Goal: Check status: Check status

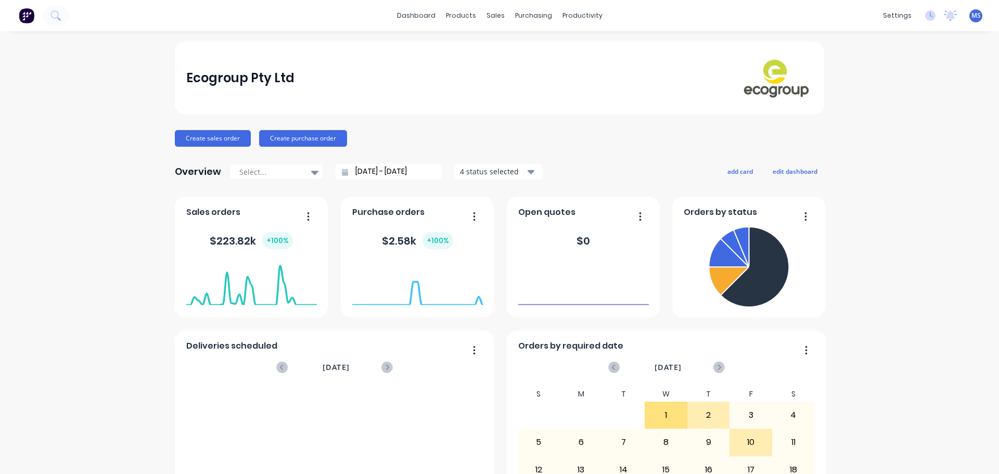
click at [119, 53] on div "Ecogroup Pty Ltd Create sales order Create purchase order Overview Select... [D…" at bounding box center [499, 313] width 999 height 543
click at [49, 12] on button at bounding box center [56, 15] width 26 height 21
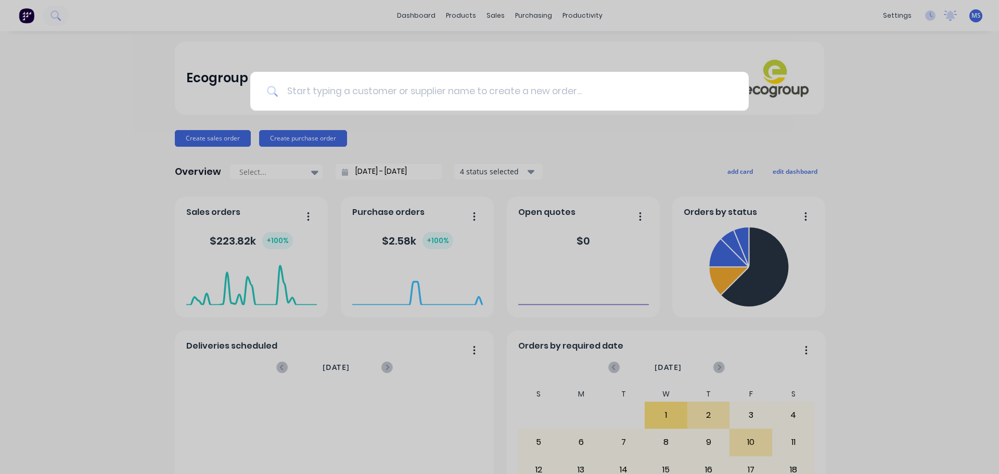
click at [347, 96] on input at bounding box center [505, 91] width 454 height 39
type input "f"
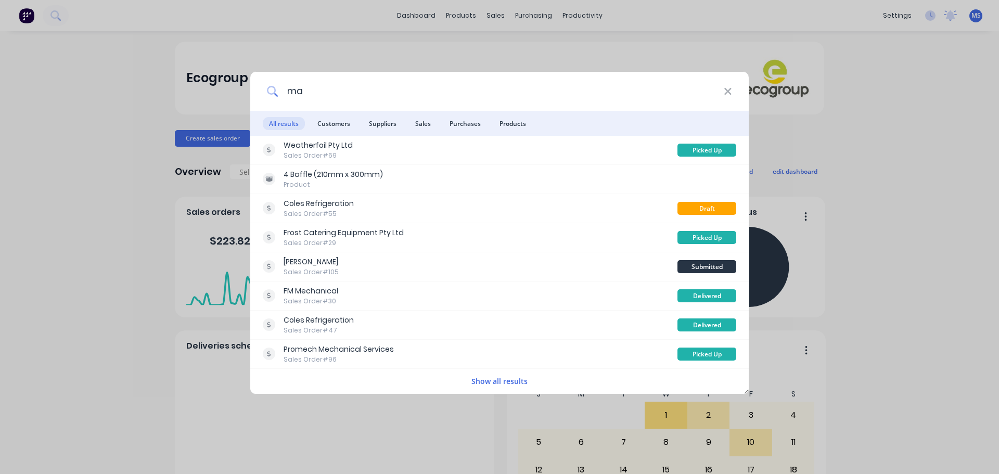
type input "m"
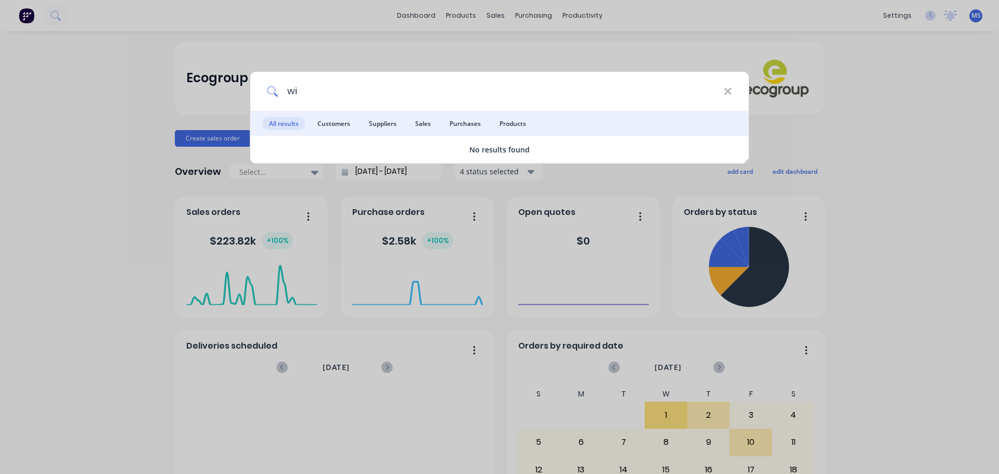
type input "w"
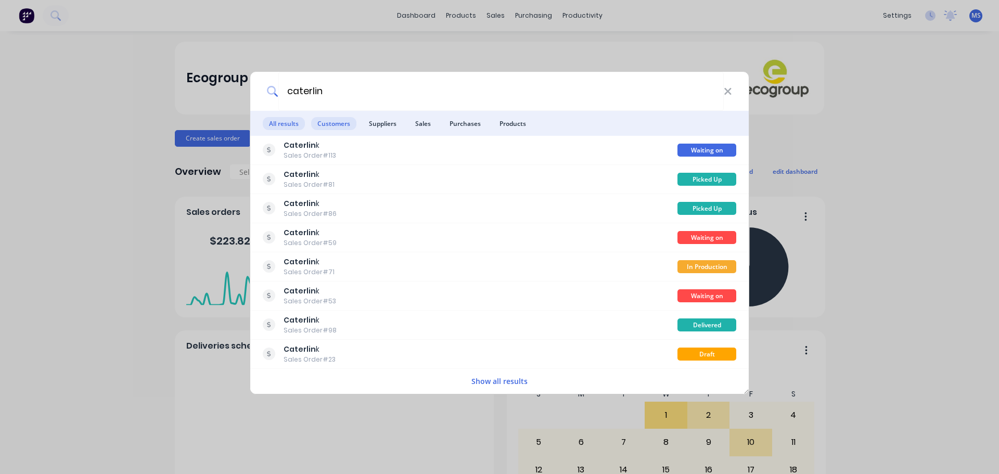
type input "caterlin"
click at [340, 117] on span "Customers" at bounding box center [333, 123] width 45 height 13
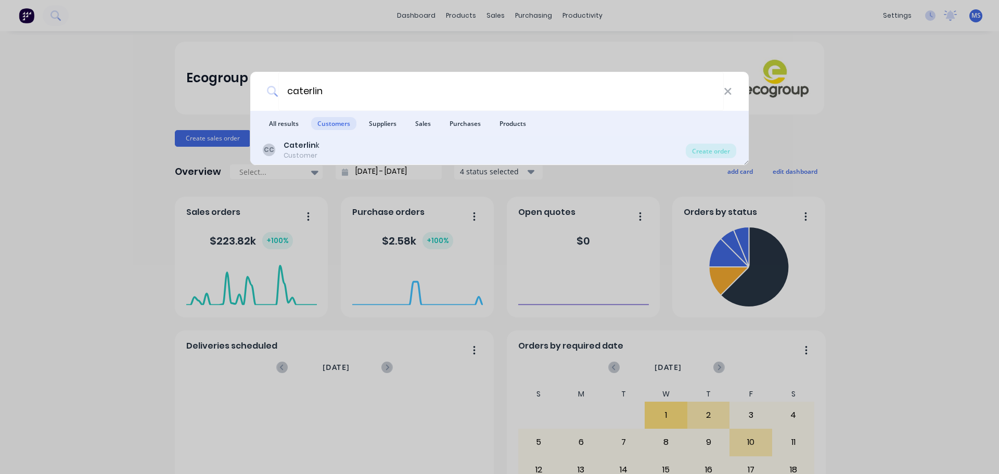
click at [334, 143] on div "CC Caterlin k Customer" at bounding box center [474, 150] width 423 height 20
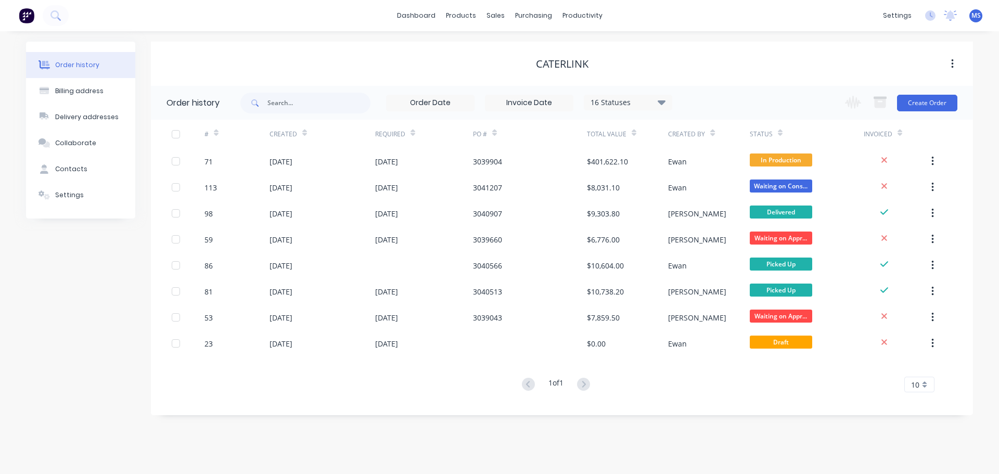
drag, startPoint x: 332, startPoint y: 138, endPoint x: 300, endPoint y: 403, distance: 266.8
click at [268, 403] on div "# Created Required PO # Total Value Created By Status Invoiced 71 [DATE] [DATE]…" at bounding box center [556, 262] width 810 height 285
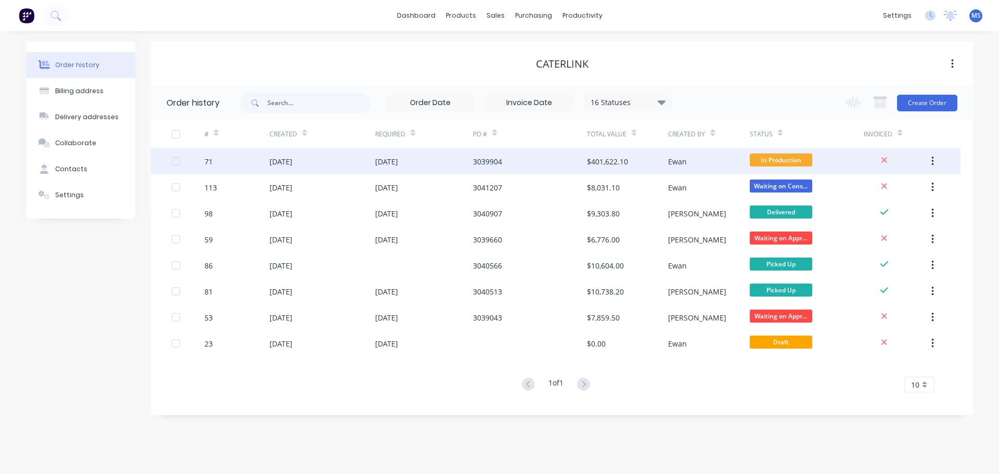
click at [605, 166] on div "$401,622.10" at bounding box center [607, 161] width 41 height 11
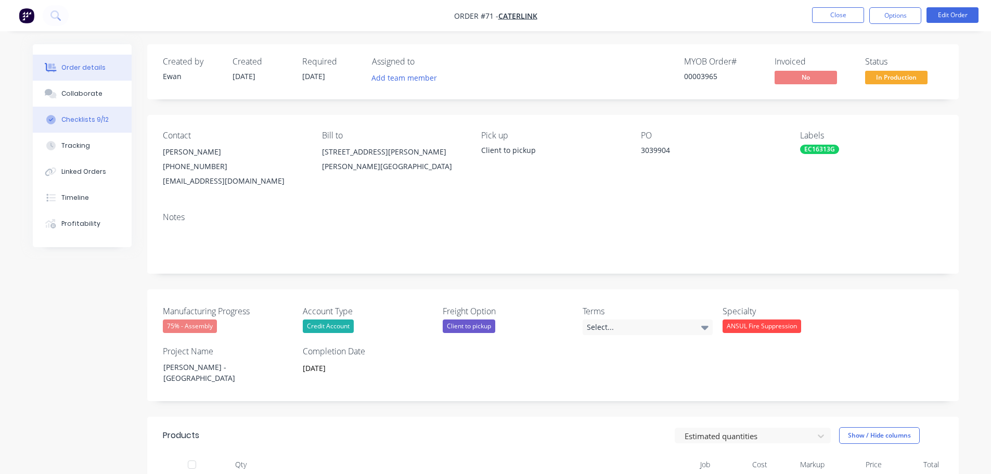
drag, startPoint x: 75, startPoint y: 102, endPoint x: 85, endPoint y: 112, distance: 14.7
click at [75, 101] on button "Collaborate" at bounding box center [82, 94] width 99 height 26
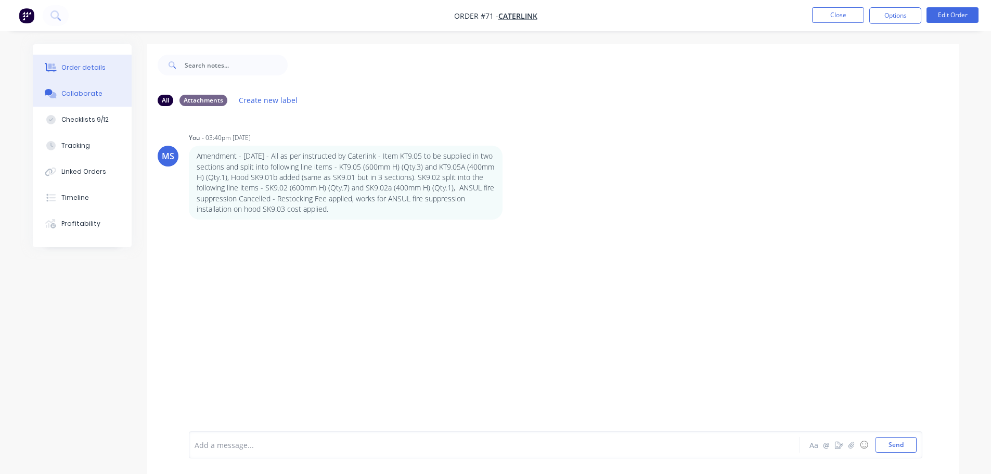
click at [78, 77] on button "Order details" at bounding box center [82, 68] width 99 height 26
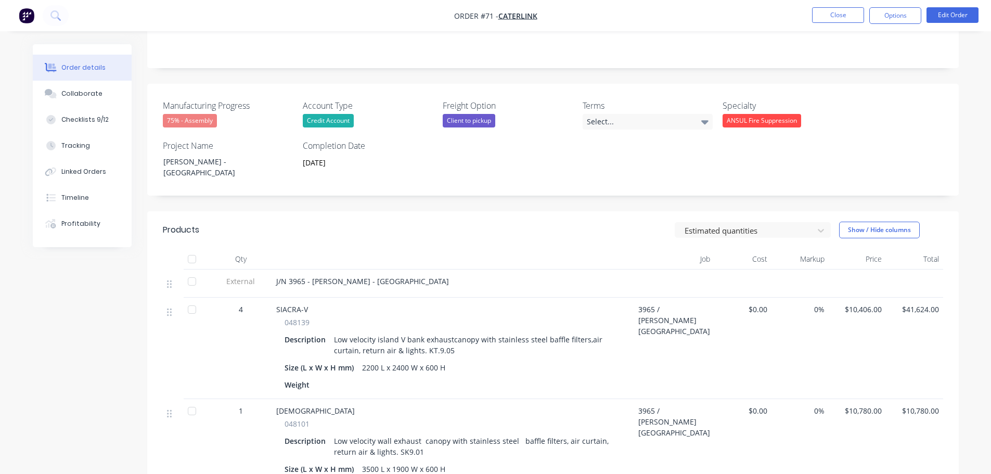
scroll to position [208, 0]
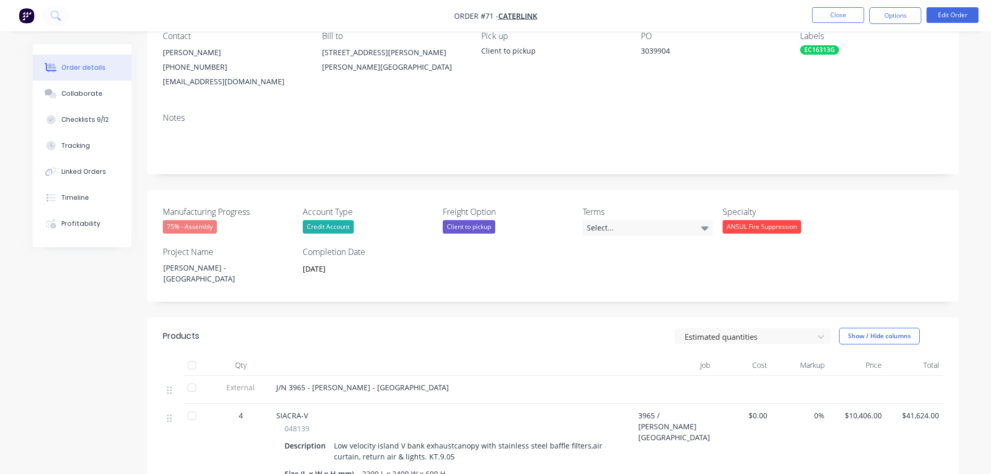
scroll to position [0, 0]
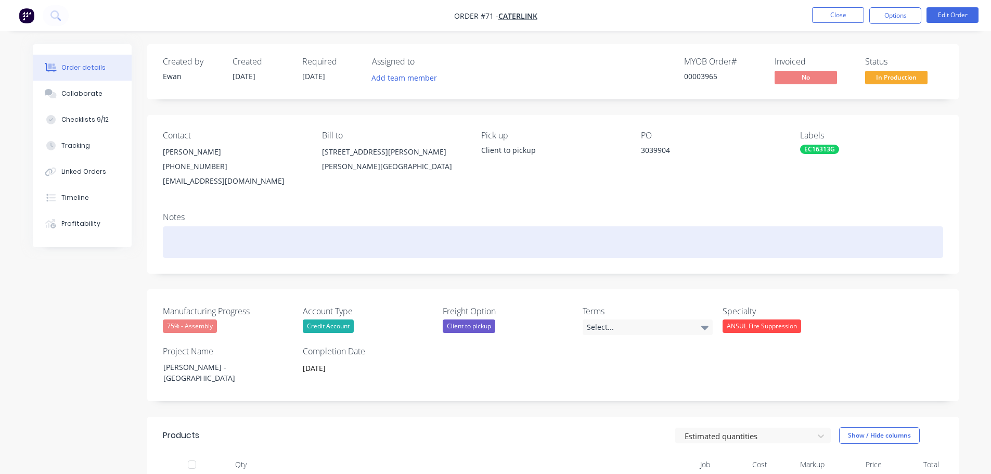
click at [273, 243] on div at bounding box center [553, 242] width 781 height 32
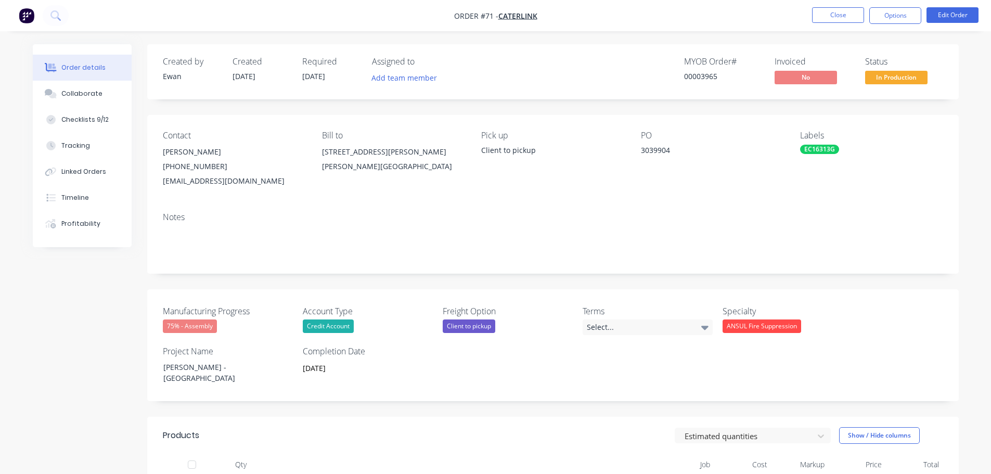
click at [277, 210] on div "Notes" at bounding box center [553, 239] width 812 height 70
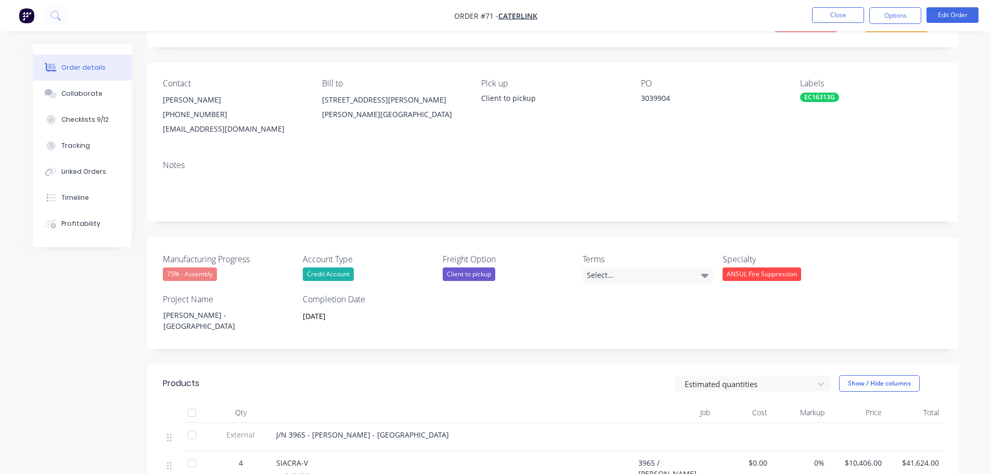
scroll to position [208, 0]
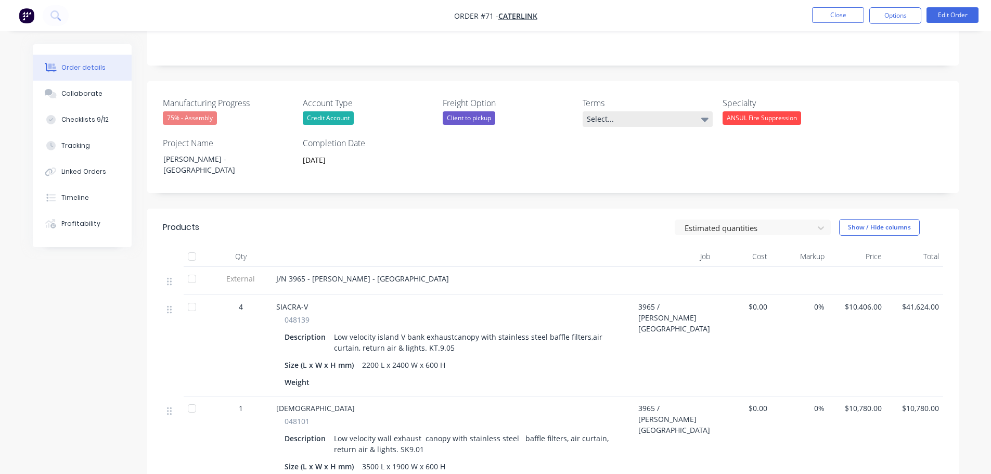
click at [672, 113] on div "Terms Select..." at bounding box center [648, 112] width 130 height 30
click at [671, 116] on div "Select..." at bounding box center [648, 119] width 130 height 16
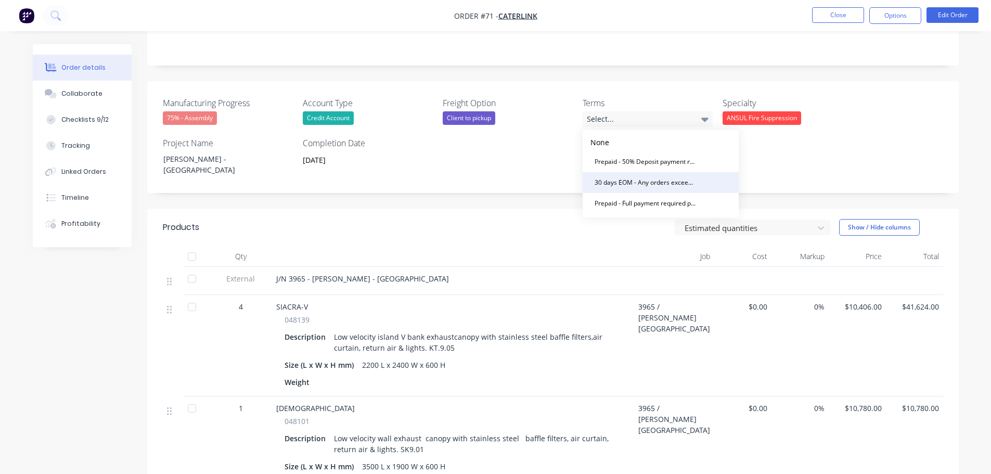
click at [646, 184] on div "30 days EOM - Any orders exceeding your approved credit limit will require prep…" at bounding box center [645, 183] width 109 height 14
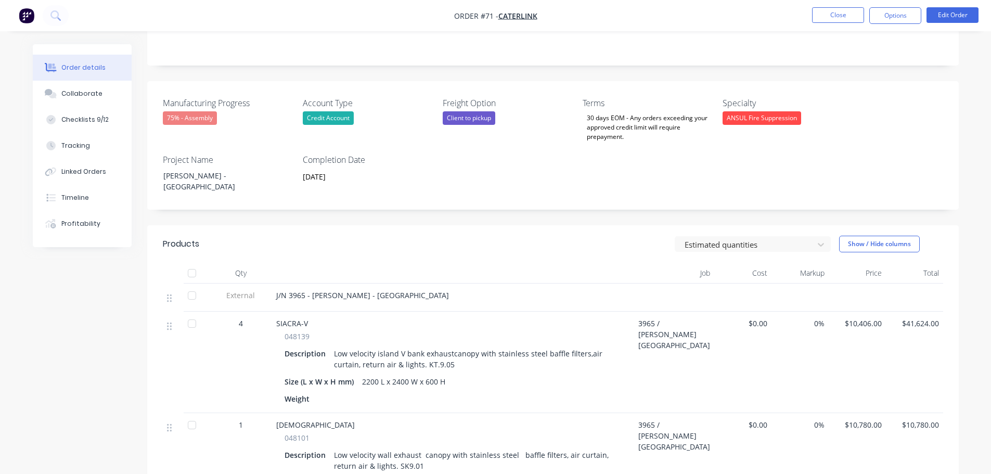
click at [606, 173] on div "Manufacturing Progress 75% - Assembly Account Type Credit Account Freight Optio…" at bounding box center [553, 145] width 812 height 129
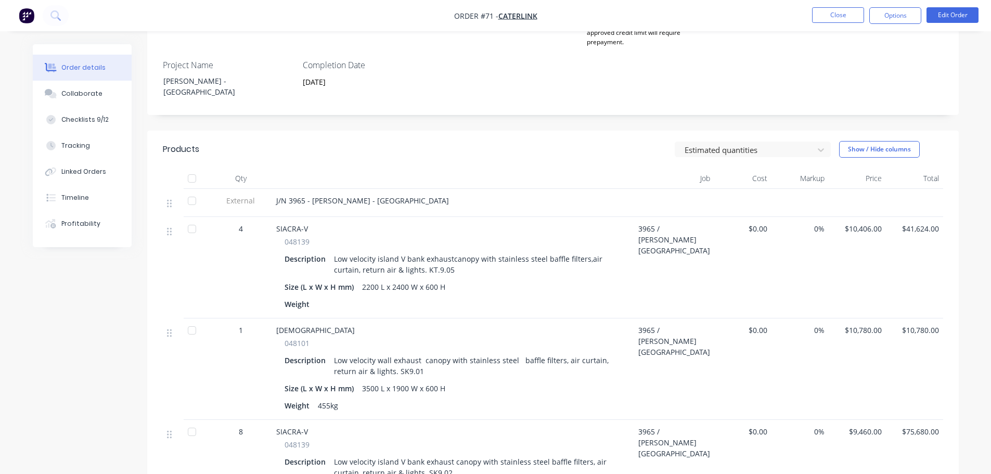
scroll to position [312, 0]
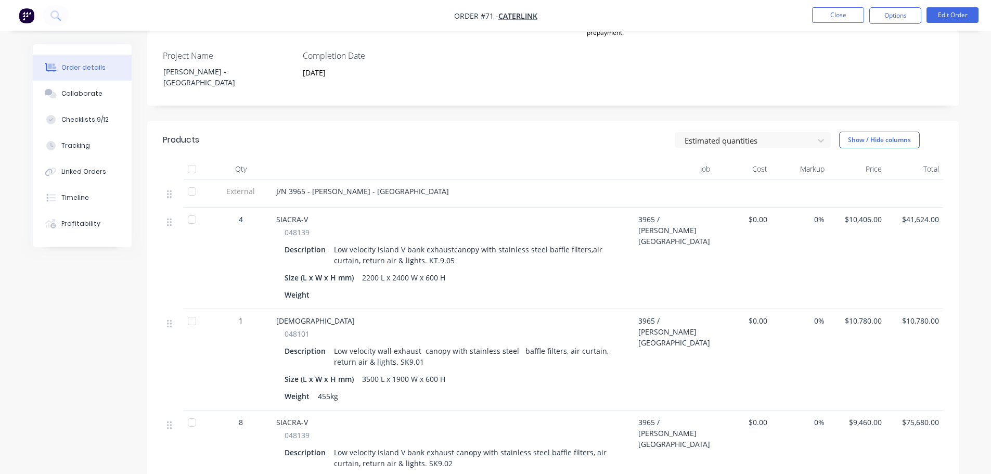
click at [750, 107] on div "Created by [PERSON_NAME] Created [DATE] Required [DATE] Assigned to Add team me…" at bounding box center [553, 444] width 812 height 1424
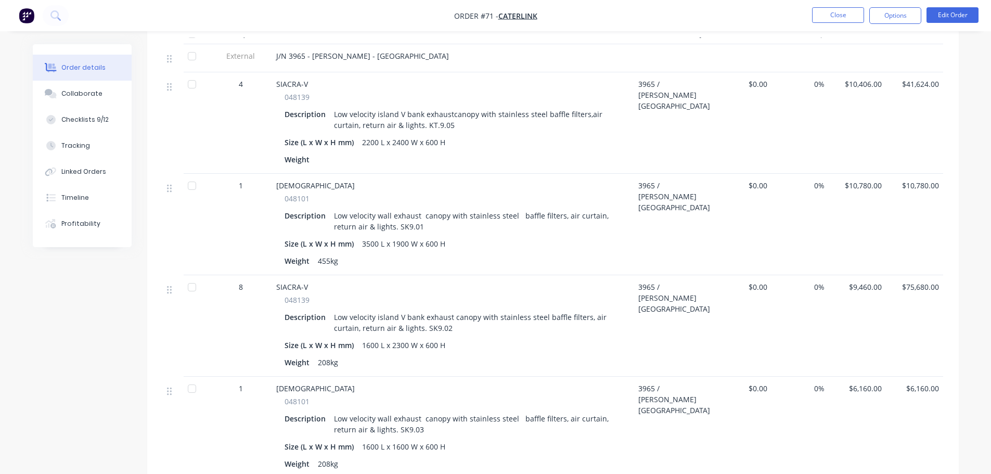
scroll to position [416, 0]
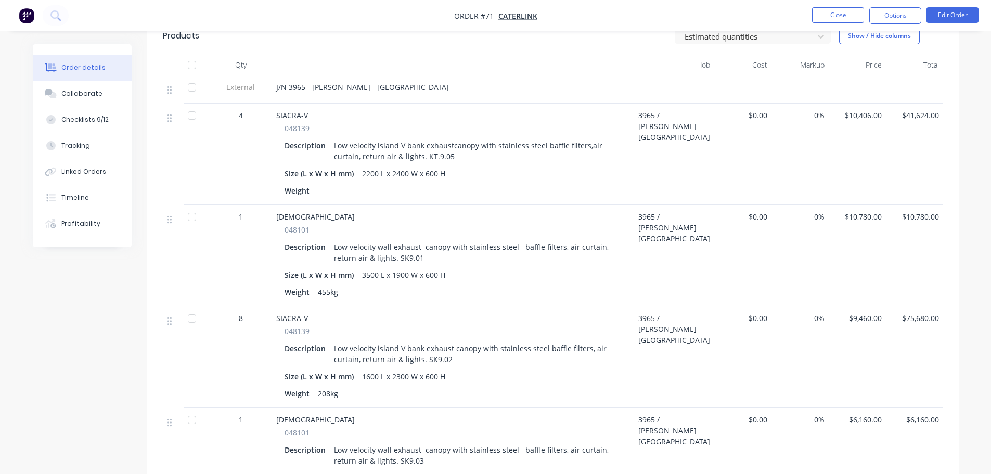
click at [86, 319] on div "Created by [PERSON_NAME] Created [DATE] Required [DATE] Assigned to Add team me…" at bounding box center [496, 348] width 926 height 1440
